Goal: Information Seeking & Learning: Find specific page/section

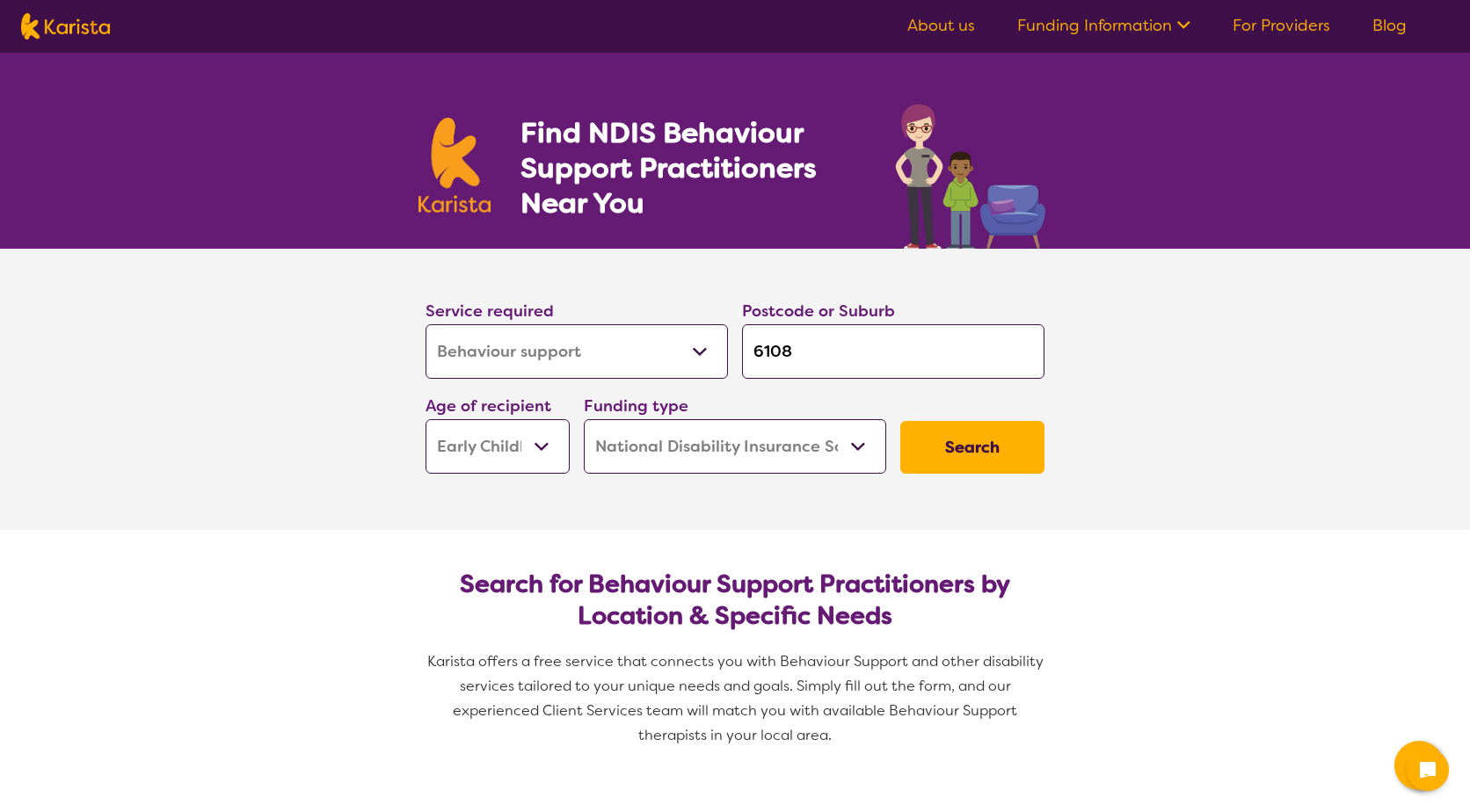
select select "Behaviour support"
select select "EC"
select select "NDIS"
select select "Behaviour support"
select select "EC"
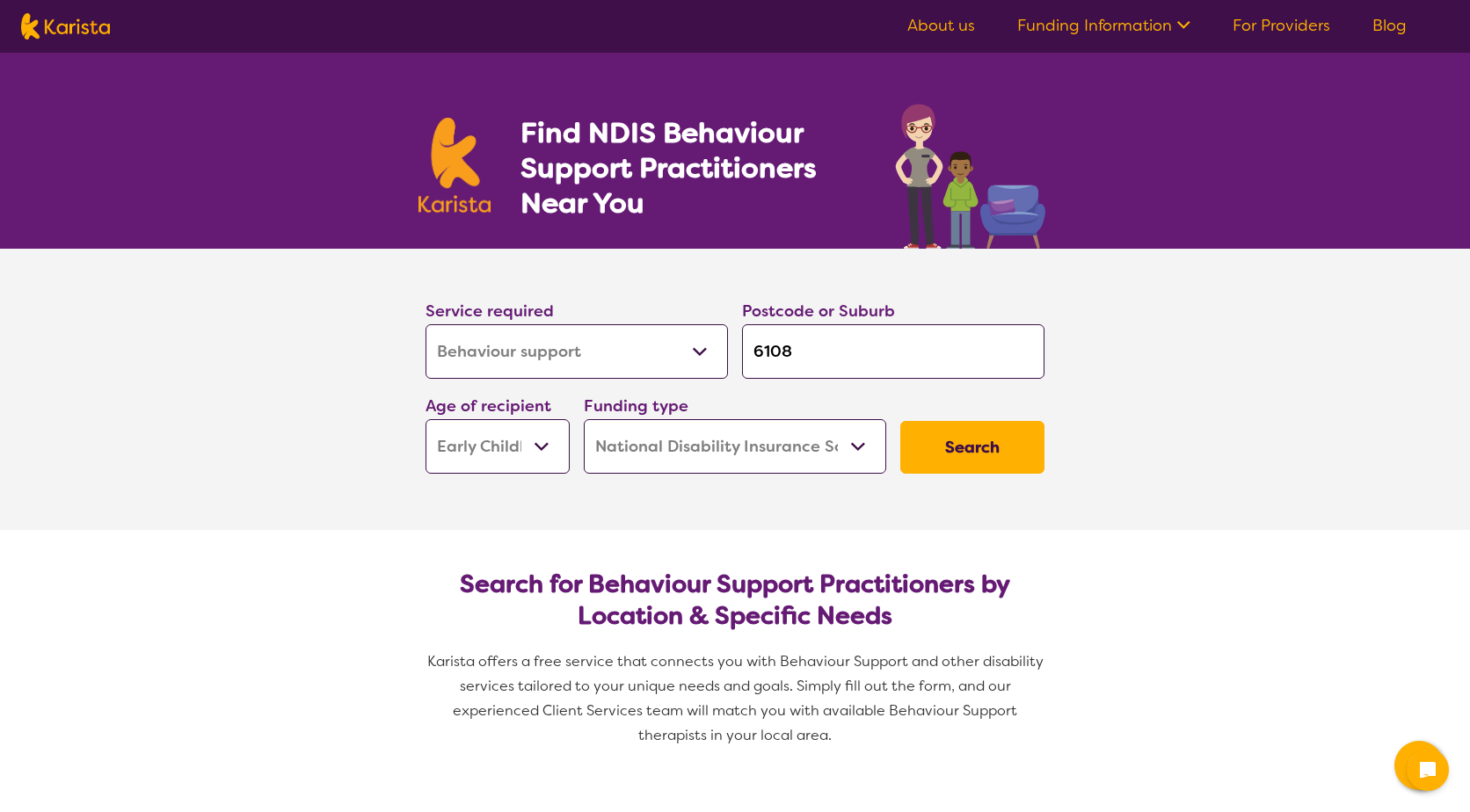
select select "NDIS"
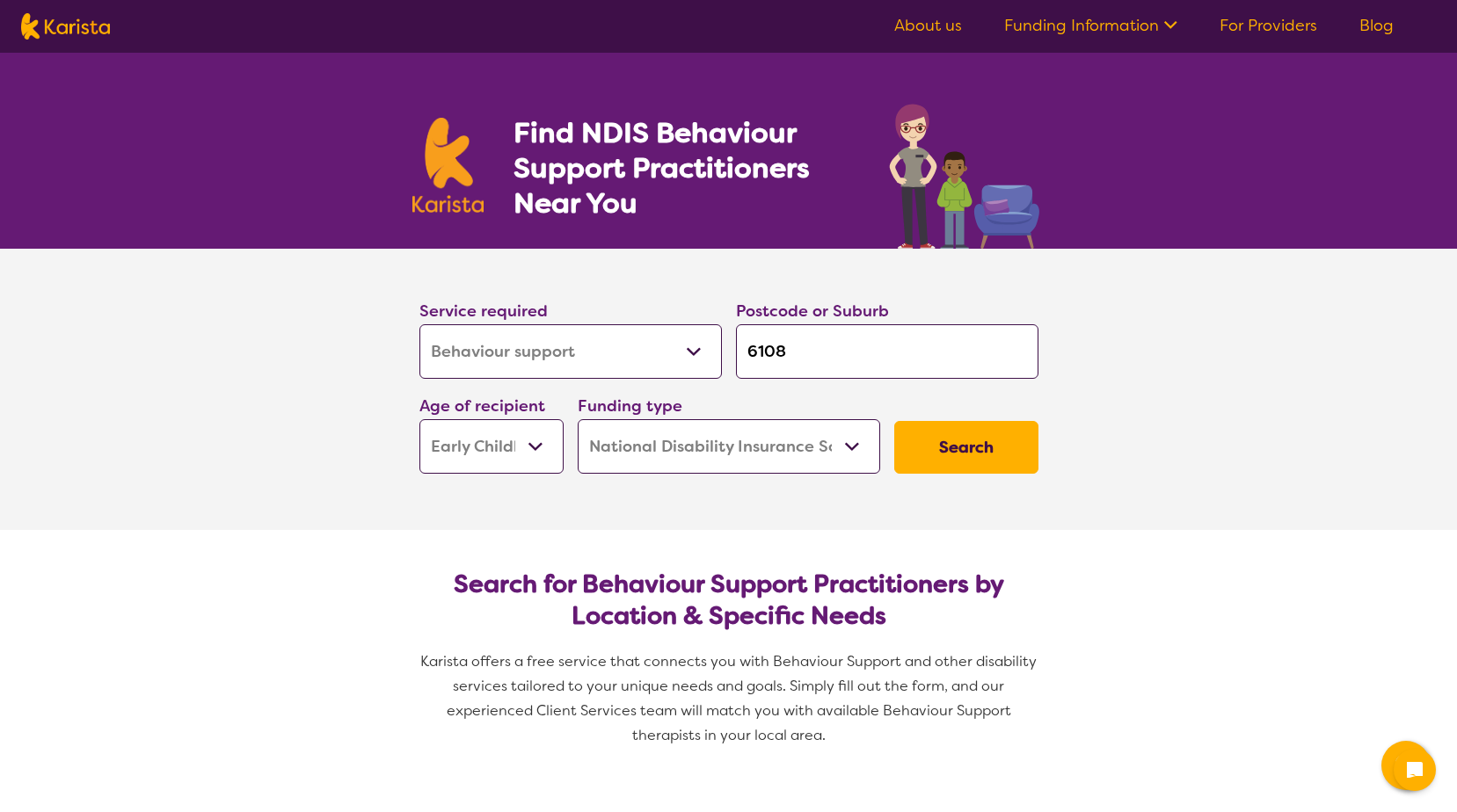
click at [526, 346] on select "Allied Health Assistant Assessment ([MEDICAL_DATA] or [MEDICAL_DATA]) Behaviour…" at bounding box center [571, 352] width 303 height 55
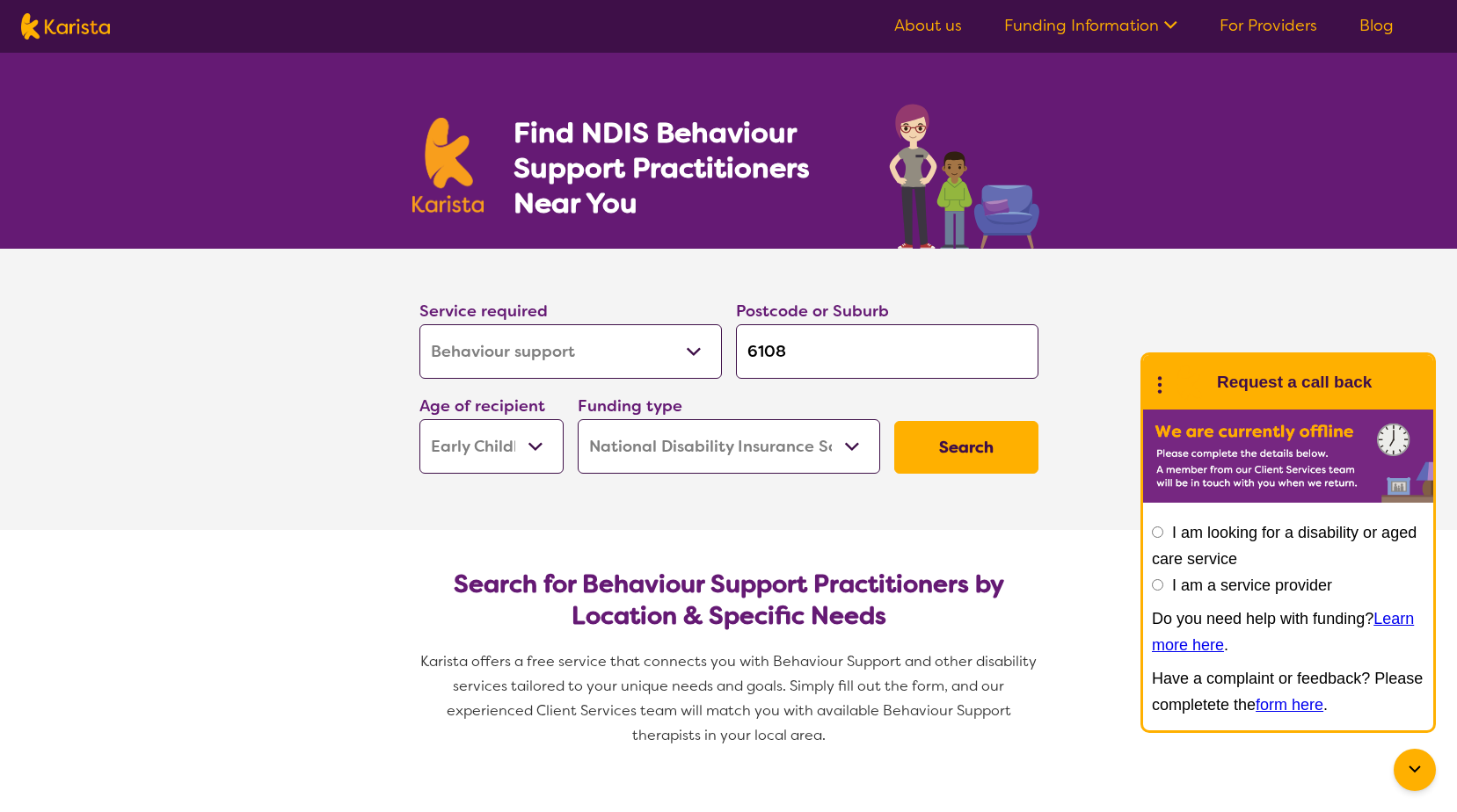
select select "Support worker"
click at [419, 325] on select "Allied Health Assistant Assessment ([MEDICAL_DATA] or [MEDICAL_DATA]) Behaviour…" at bounding box center [571, 352] width 303 height 55
select select "Support worker"
click at [814, 338] on input "6108" at bounding box center [887, 352] width 303 height 55
type input "610"
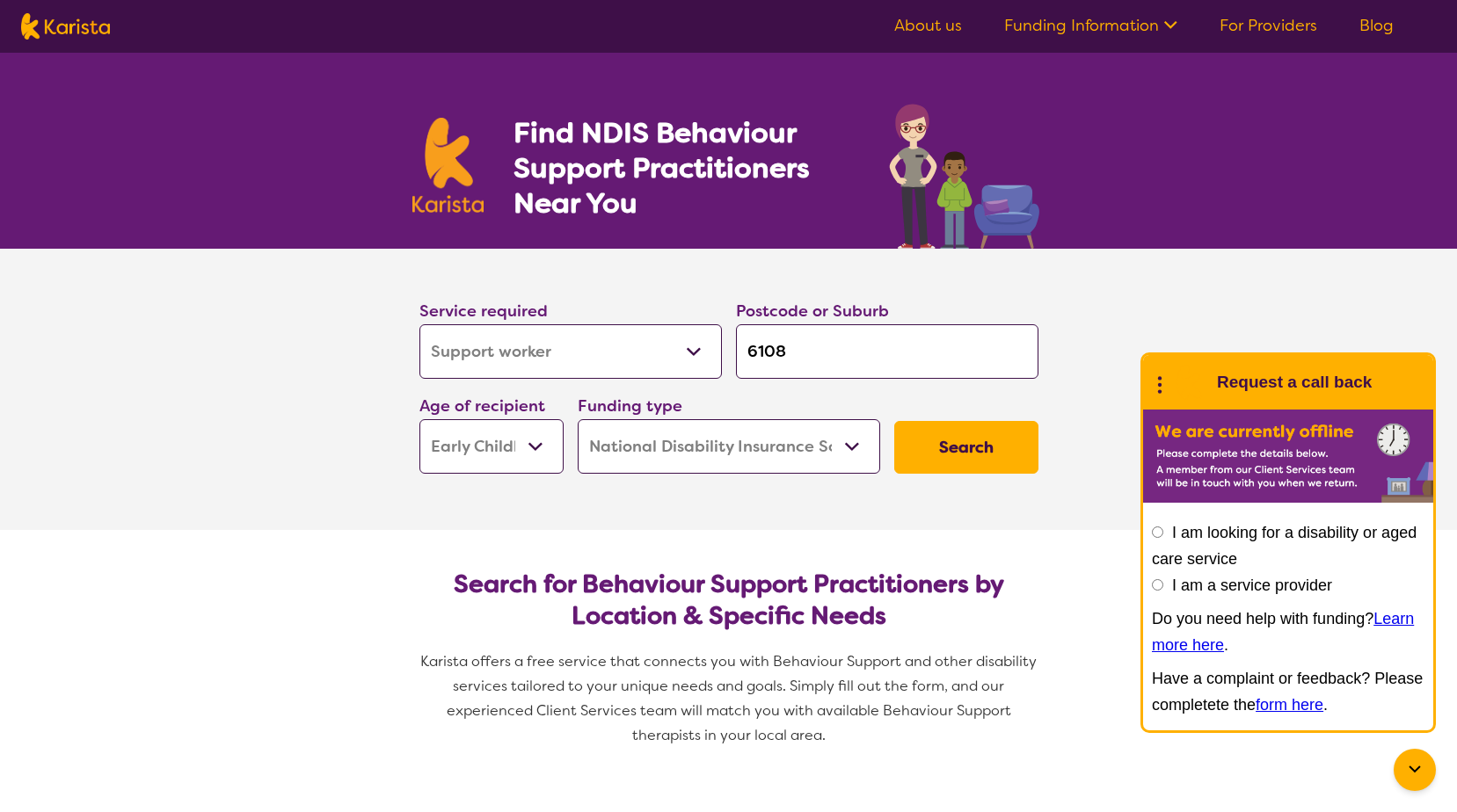
type input "610"
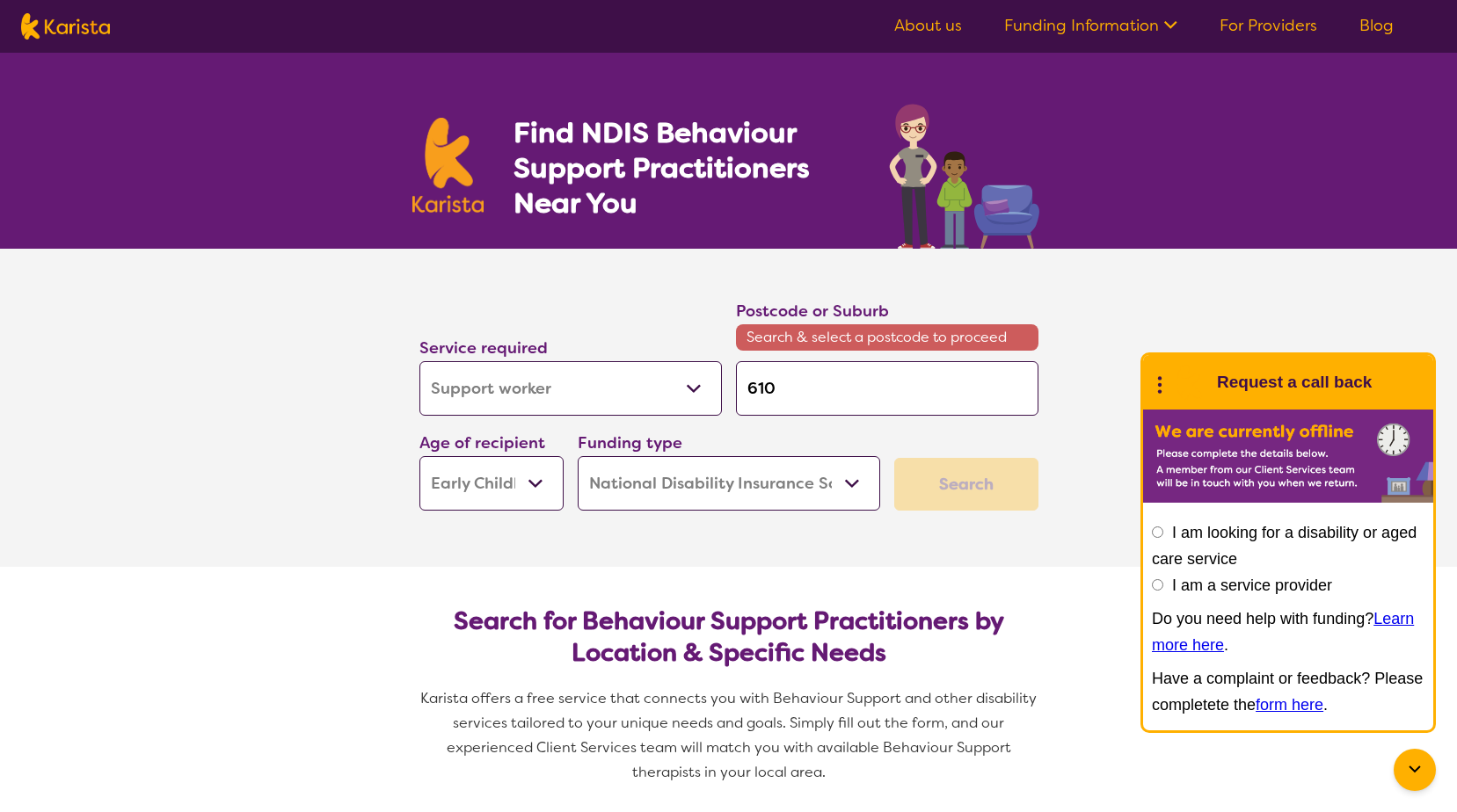
type input "61"
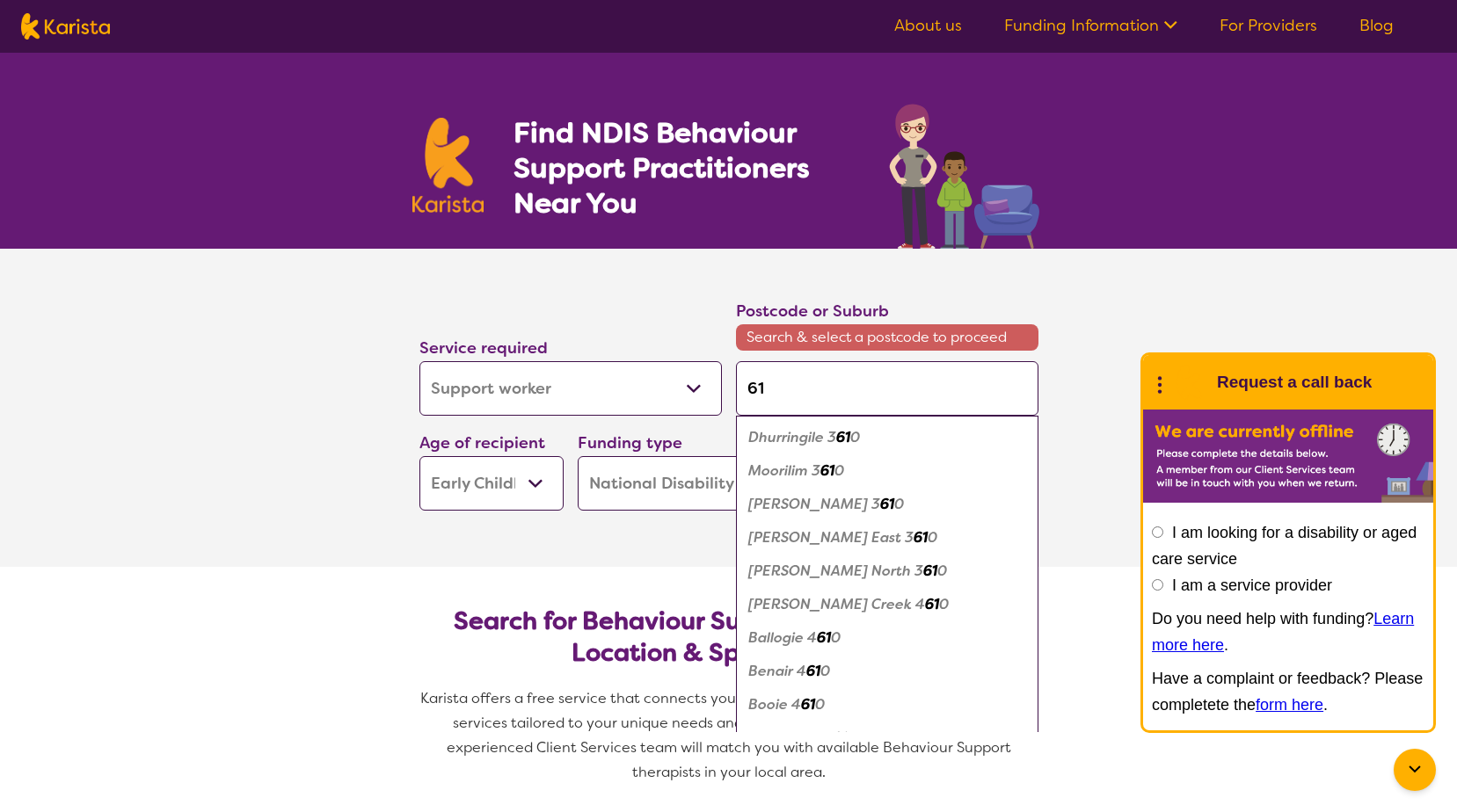
type input "611"
type input "6112"
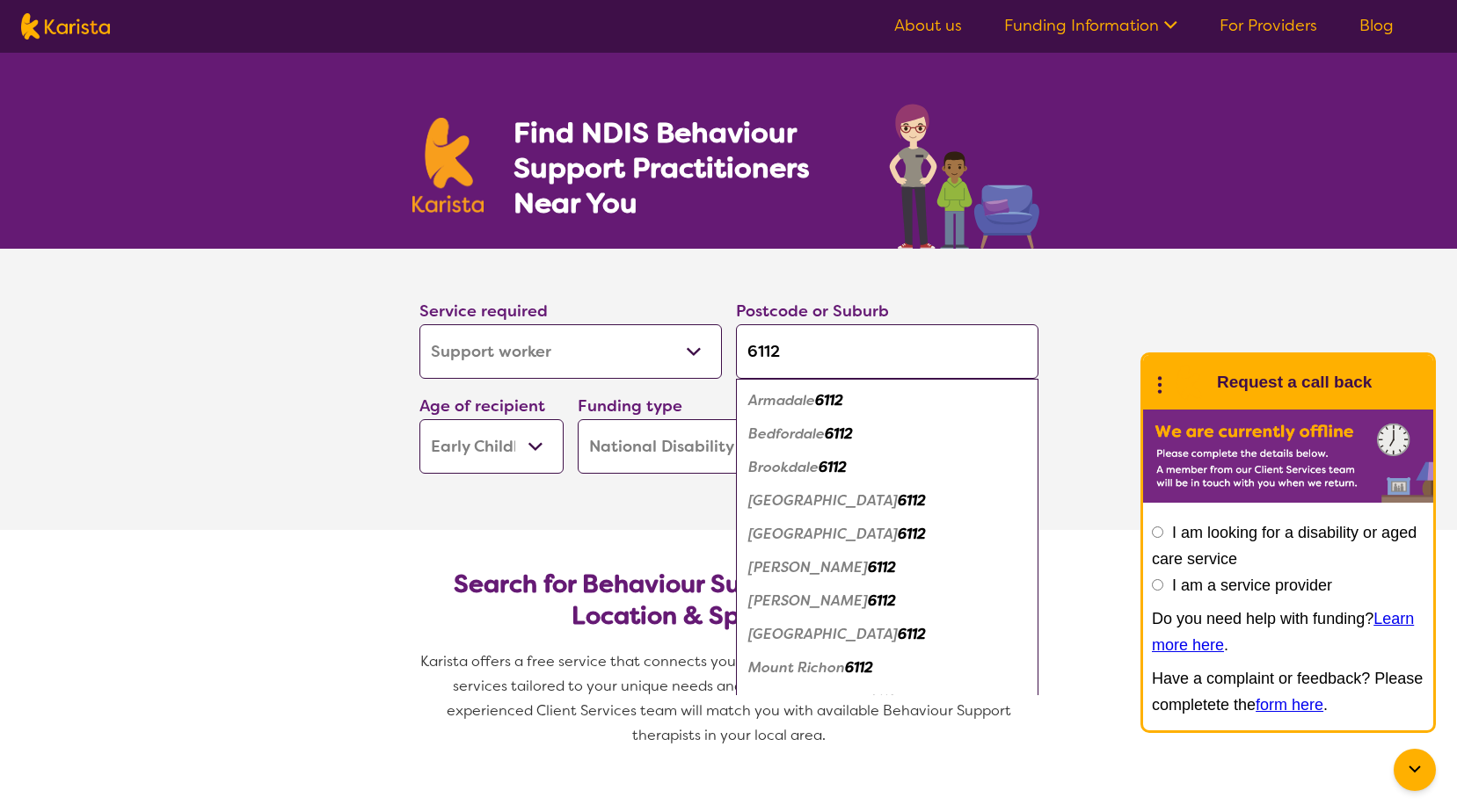
type input "6112"
click at [832, 563] on div "[PERSON_NAME] 6112" at bounding box center [887, 568] width 285 height 34
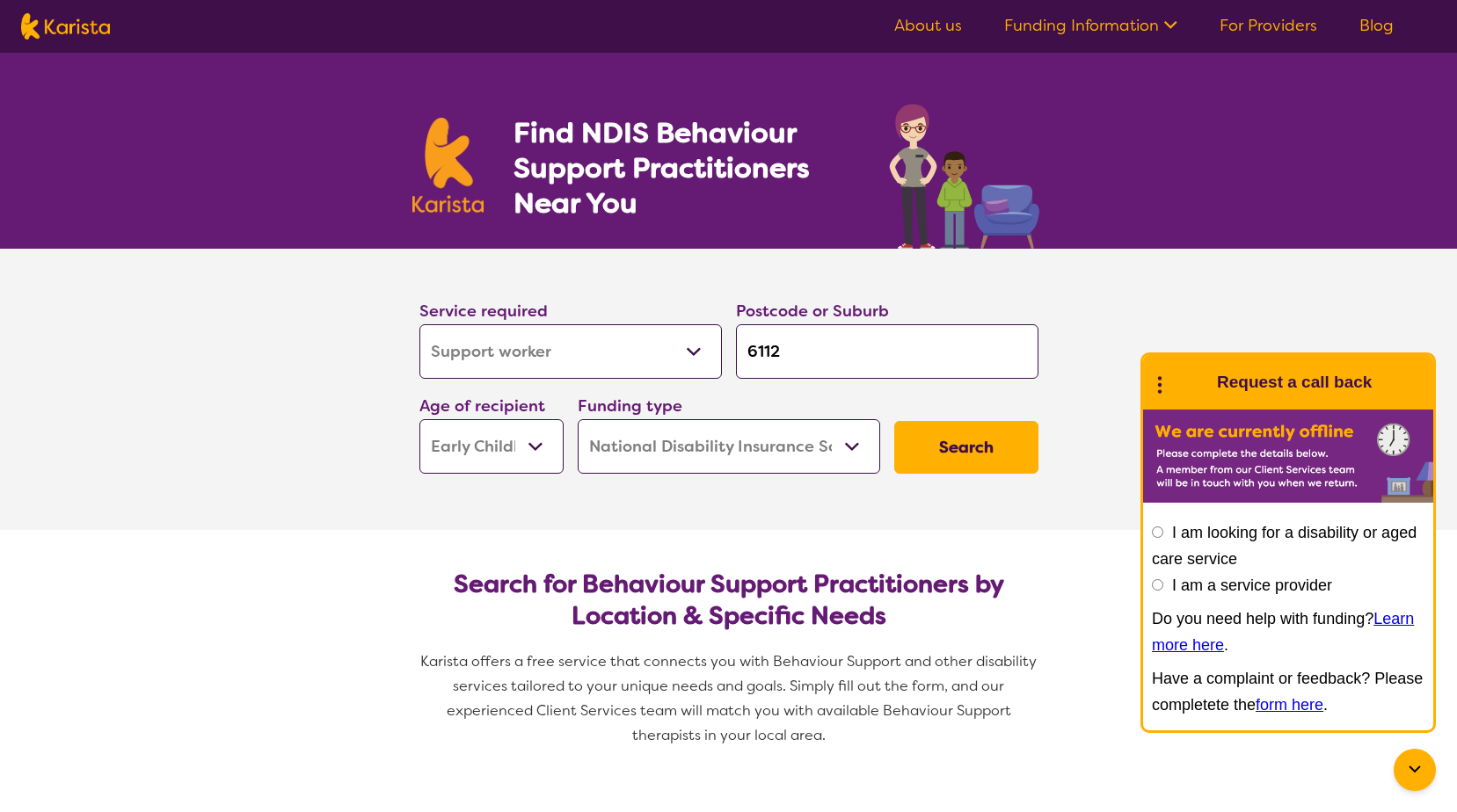
click at [512, 436] on select "Early Childhood - 0 to 9 Child - 10 to 11 Adolescent - 12 to 17 Adult - 18 to 6…" at bounding box center [491, 447] width 144 height 55
click at [419, 419] on select "Early Childhood - 0 to 9 Child - 10 to 11 Adolescent - 12 to 17 Adult - 18 to 6…" at bounding box center [491, 447] width 144 height 55
click at [799, 453] on select "Home Care Package (HCP) National Disability Insurance Scheme (NDIS) I don't know" at bounding box center [729, 447] width 303 height 55
click at [578, 419] on select "Home Care Package (HCP) National Disability Insurance Scheme (NDIS) I don't know" at bounding box center [729, 447] width 303 height 55
click at [972, 448] on button "Search" at bounding box center [966, 448] width 144 height 53
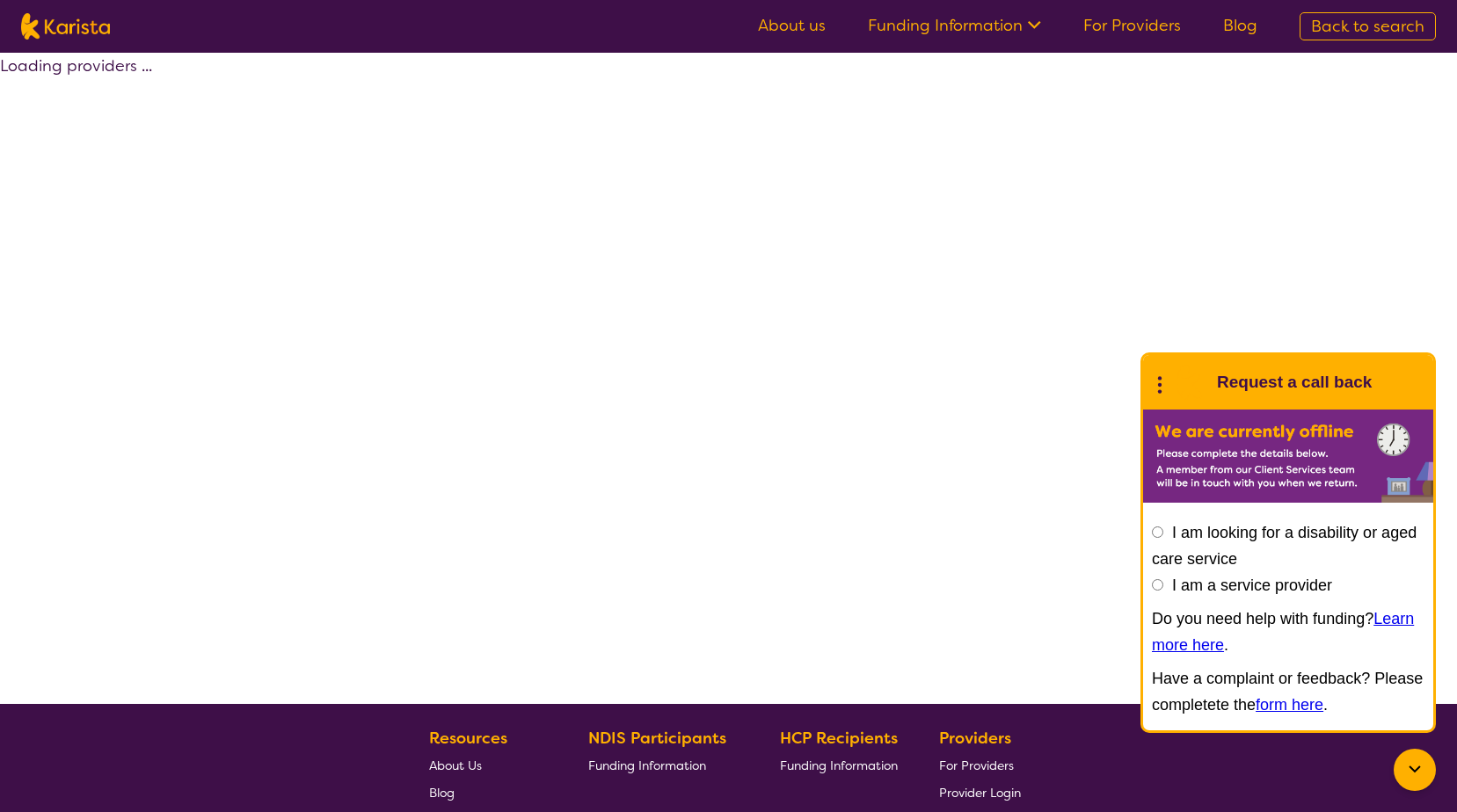
select select "Support worker"
select select "EC"
select select "NDIS"
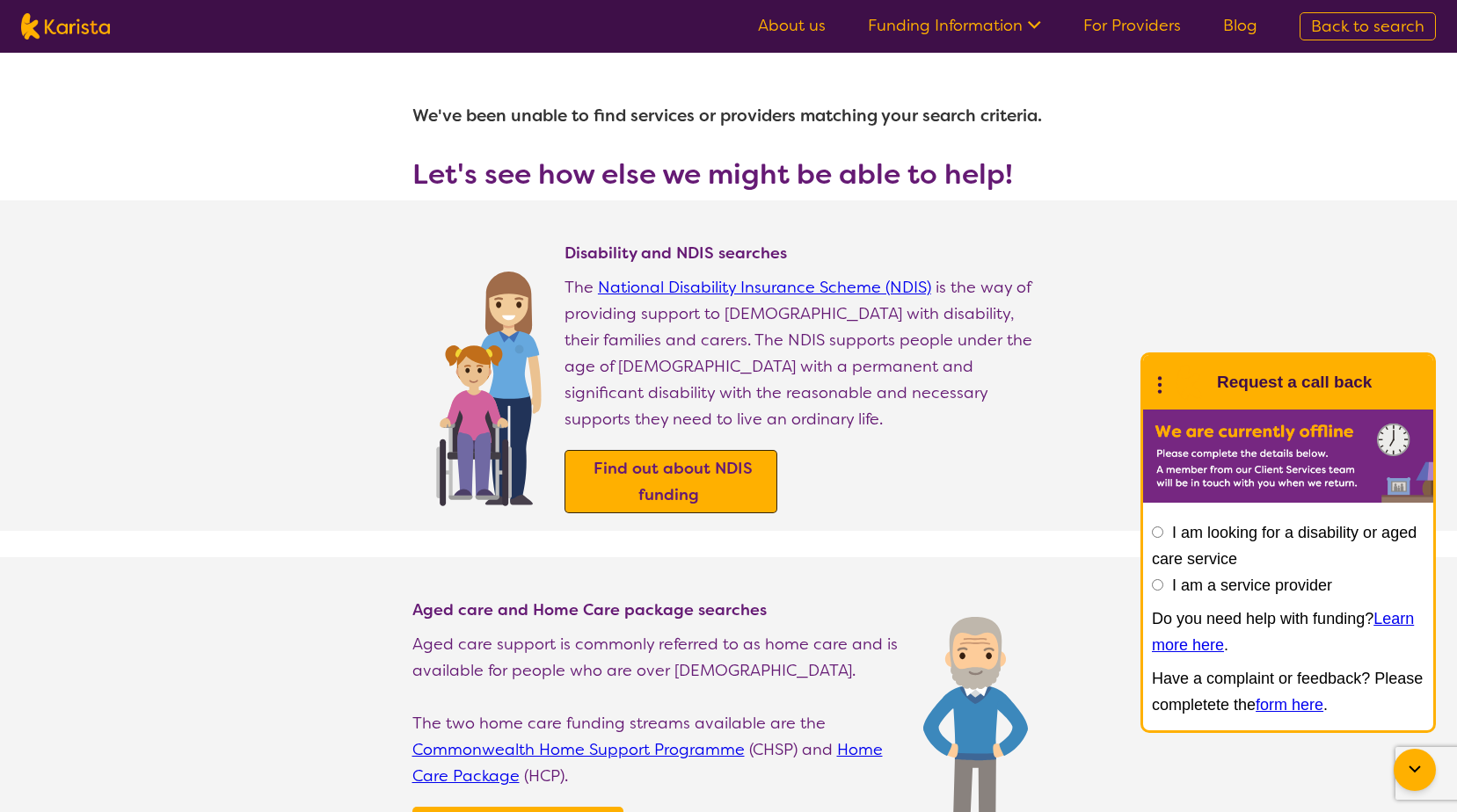
click at [746, 458] on b "Find out about NDIS funding" at bounding box center [673, 482] width 159 height 48
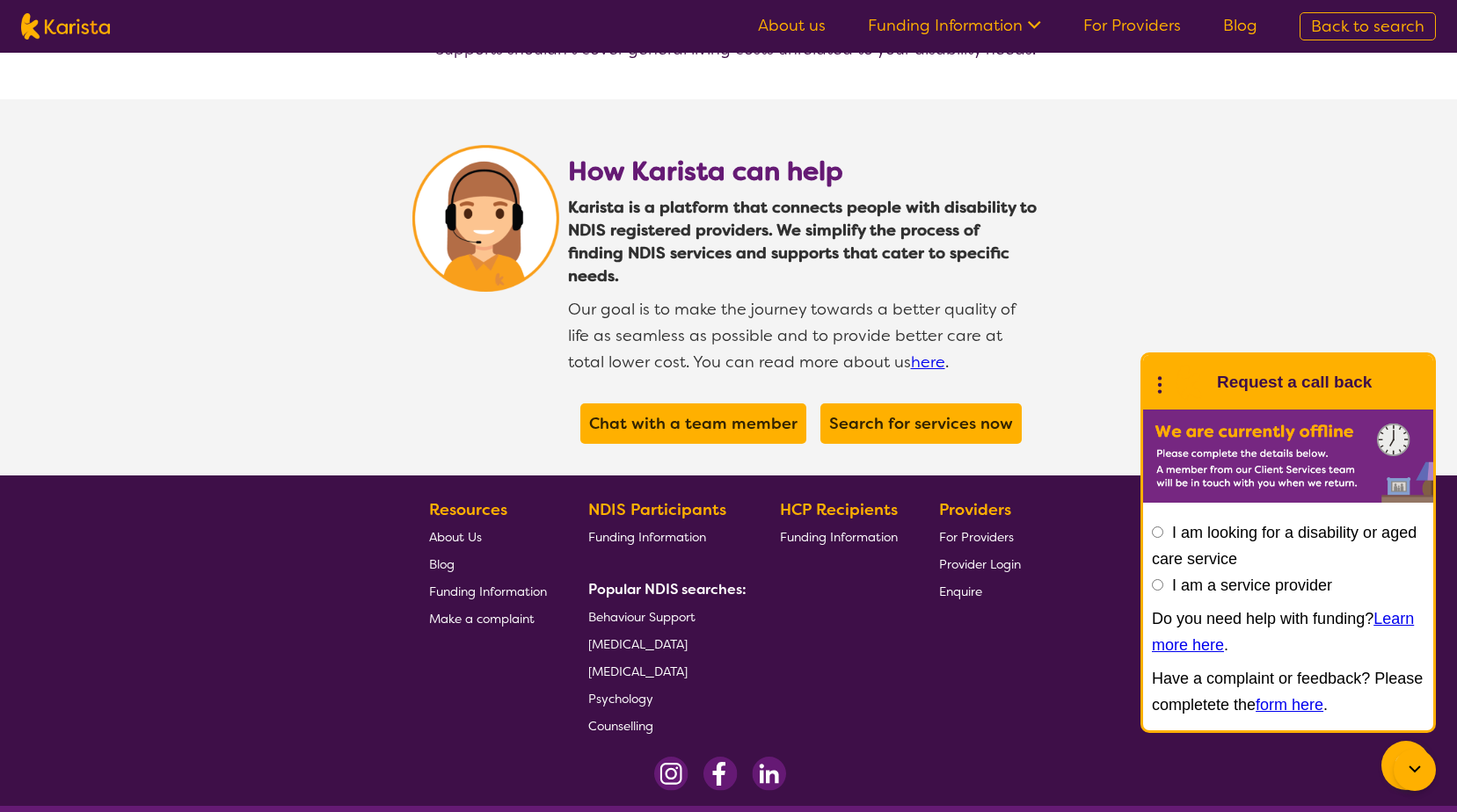
scroll to position [3241, 0]
